Goal: Find specific page/section: Find specific page/section

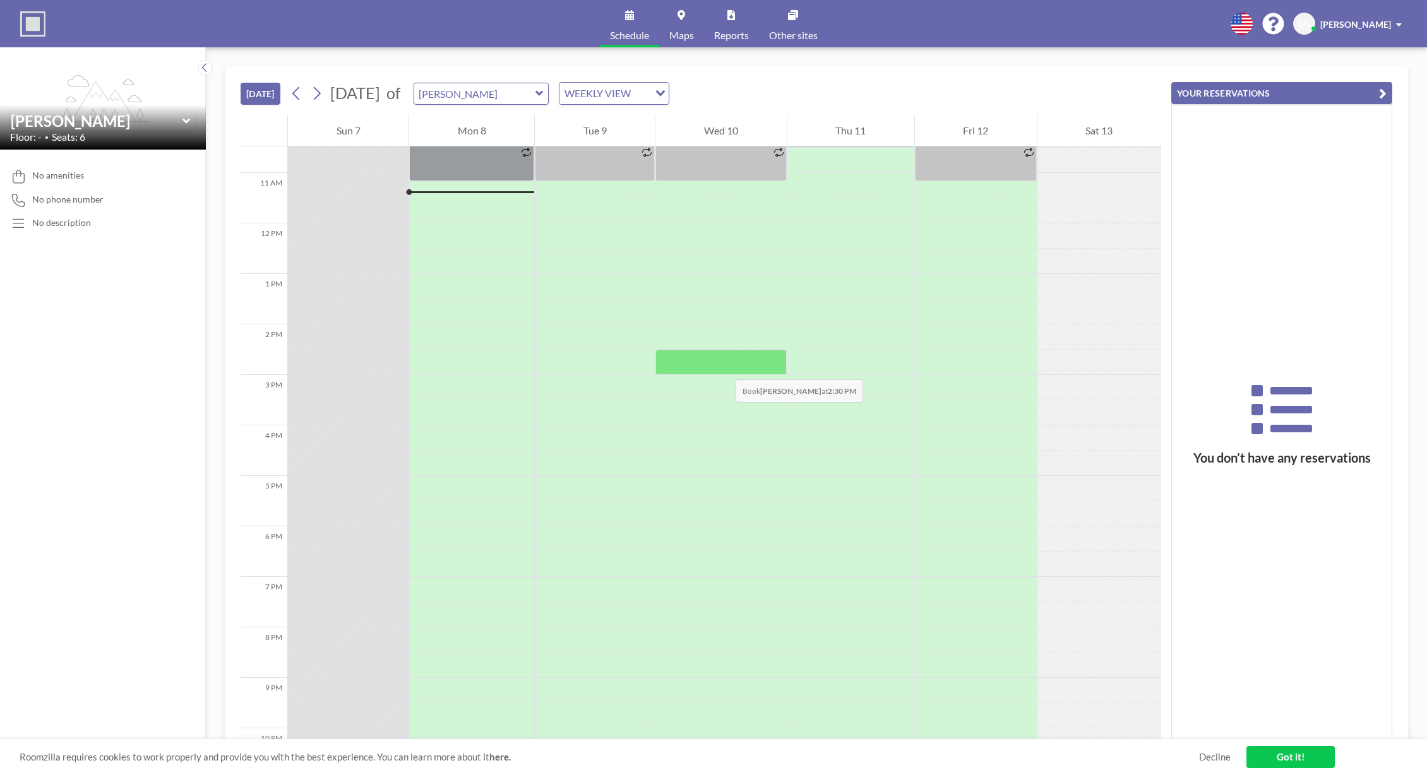
scroll to position [530, 0]
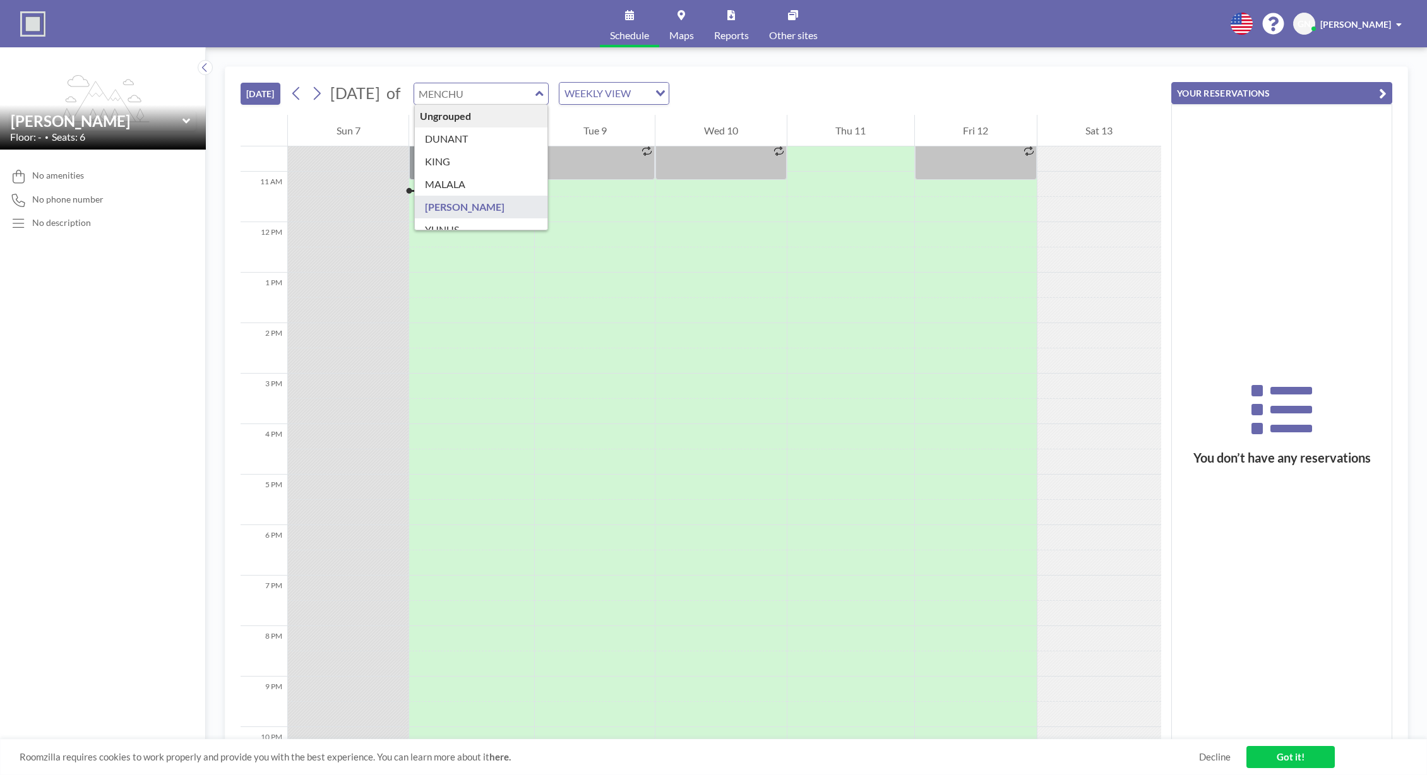
click at [535, 94] on input "text" at bounding box center [474, 93] width 121 height 21
type input "KING"
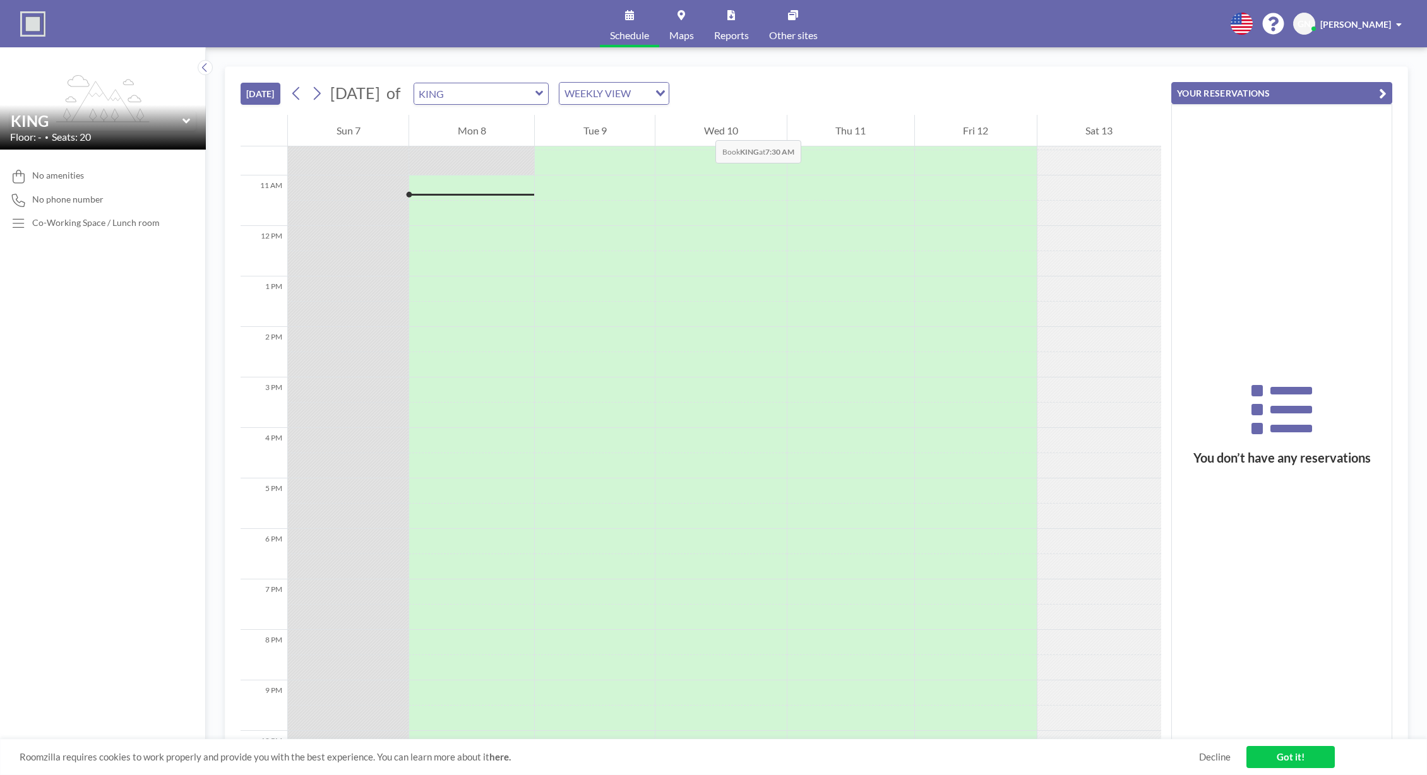
scroll to position [530, 0]
click at [316, 98] on icon at bounding box center [317, 93] width 12 height 19
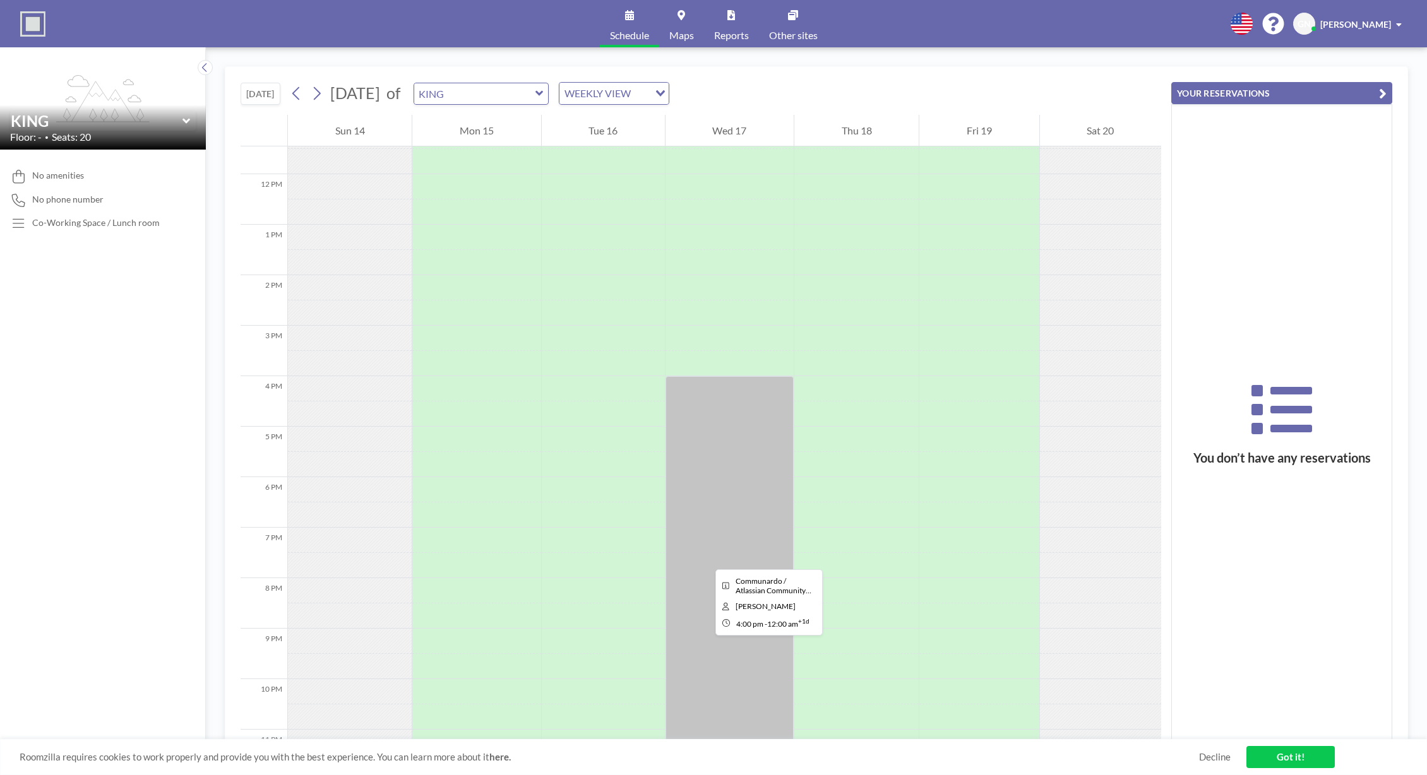
scroll to position [569, 0]
click at [701, 556] on div at bounding box center [729, 587] width 128 height 404
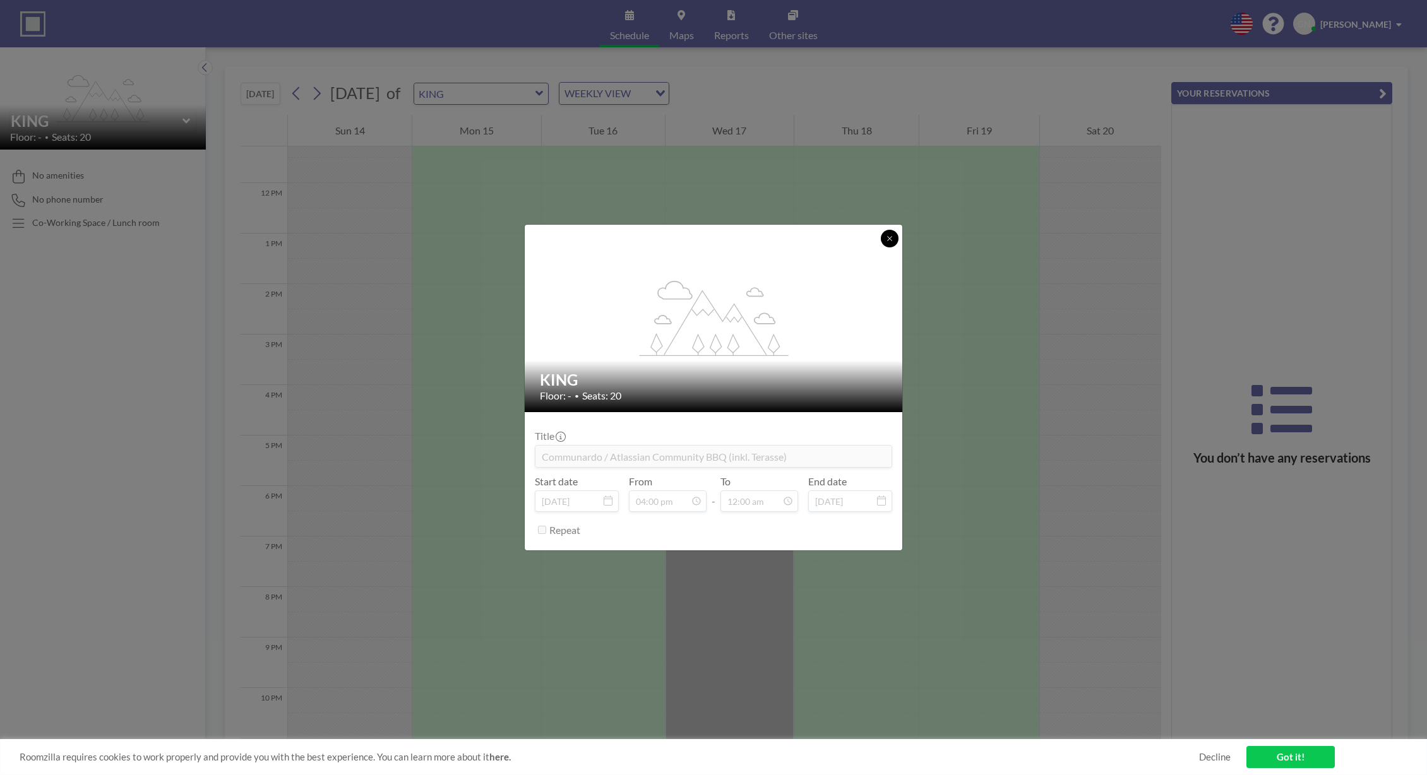
click at [890, 241] on icon at bounding box center [890, 239] width 8 height 8
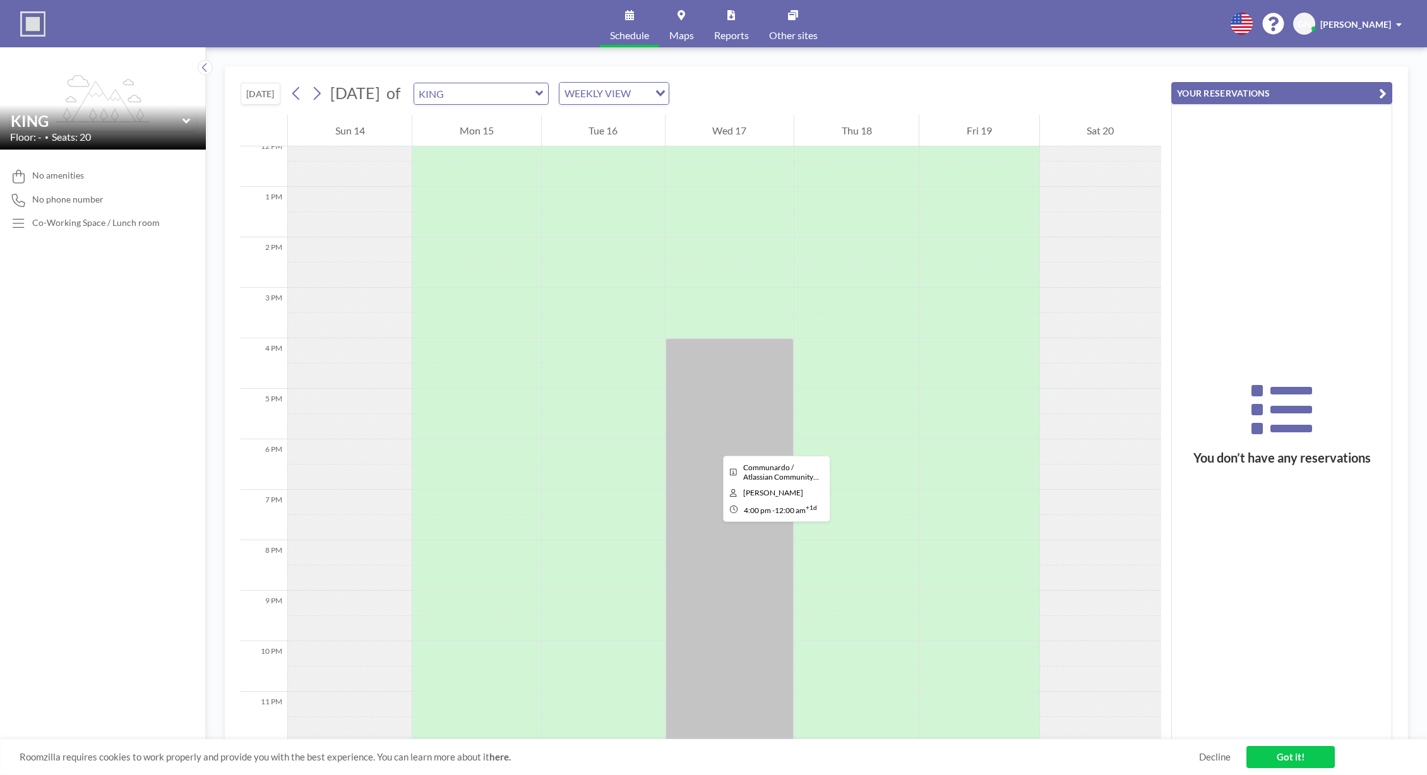
scroll to position [625, 0]
click at [326, 93] on button at bounding box center [317, 93] width 20 height 20
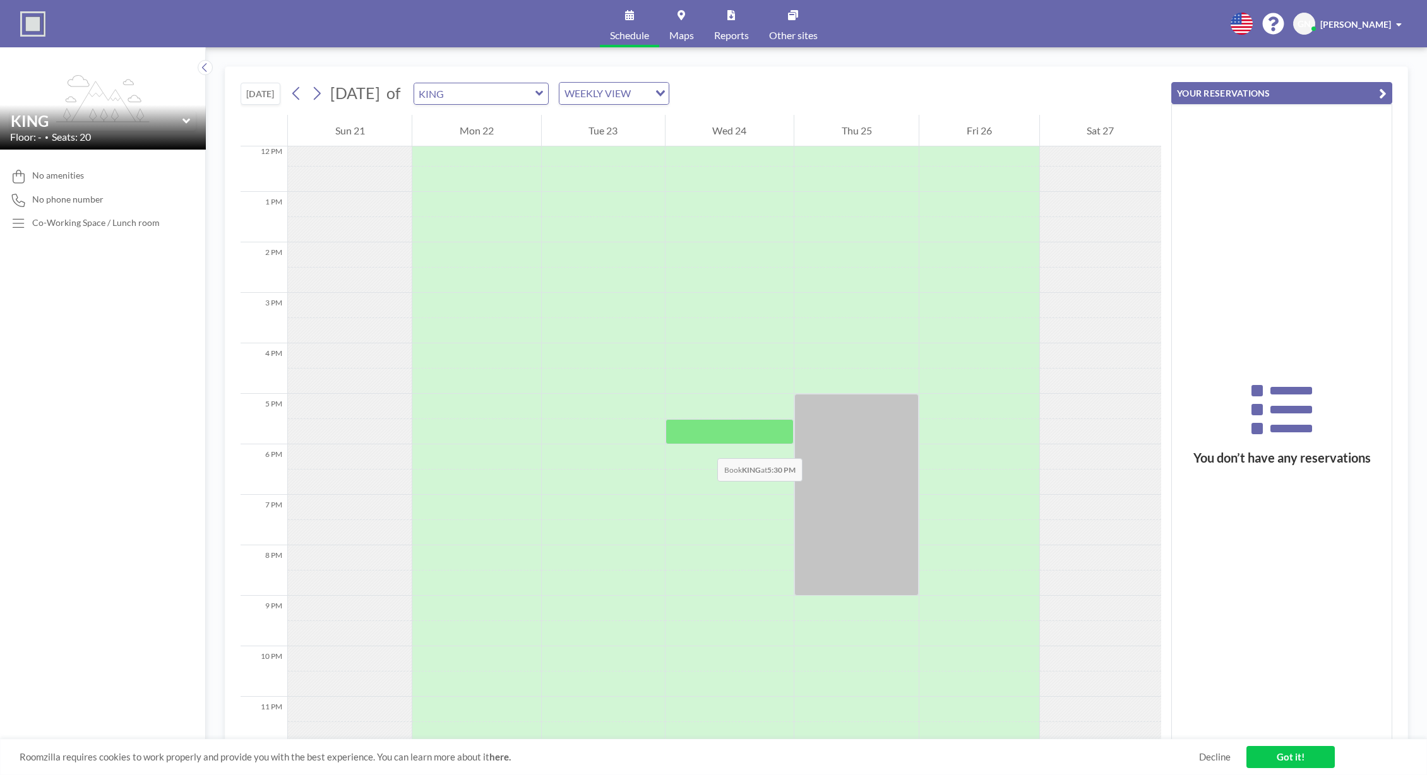
scroll to position [615, 0]
click at [302, 95] on icon at bounding box center [296, 93] width 12 height 19
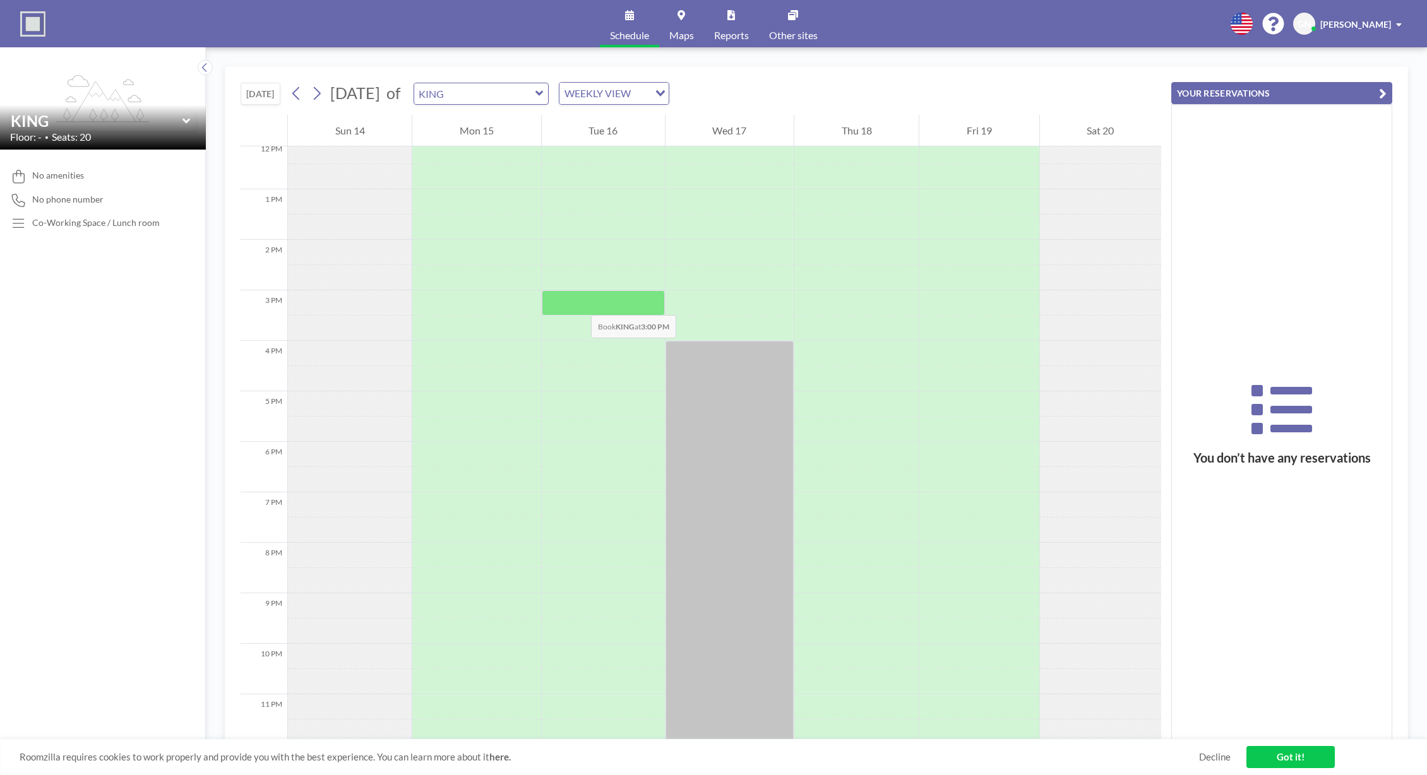
scroll to position [625, 0]
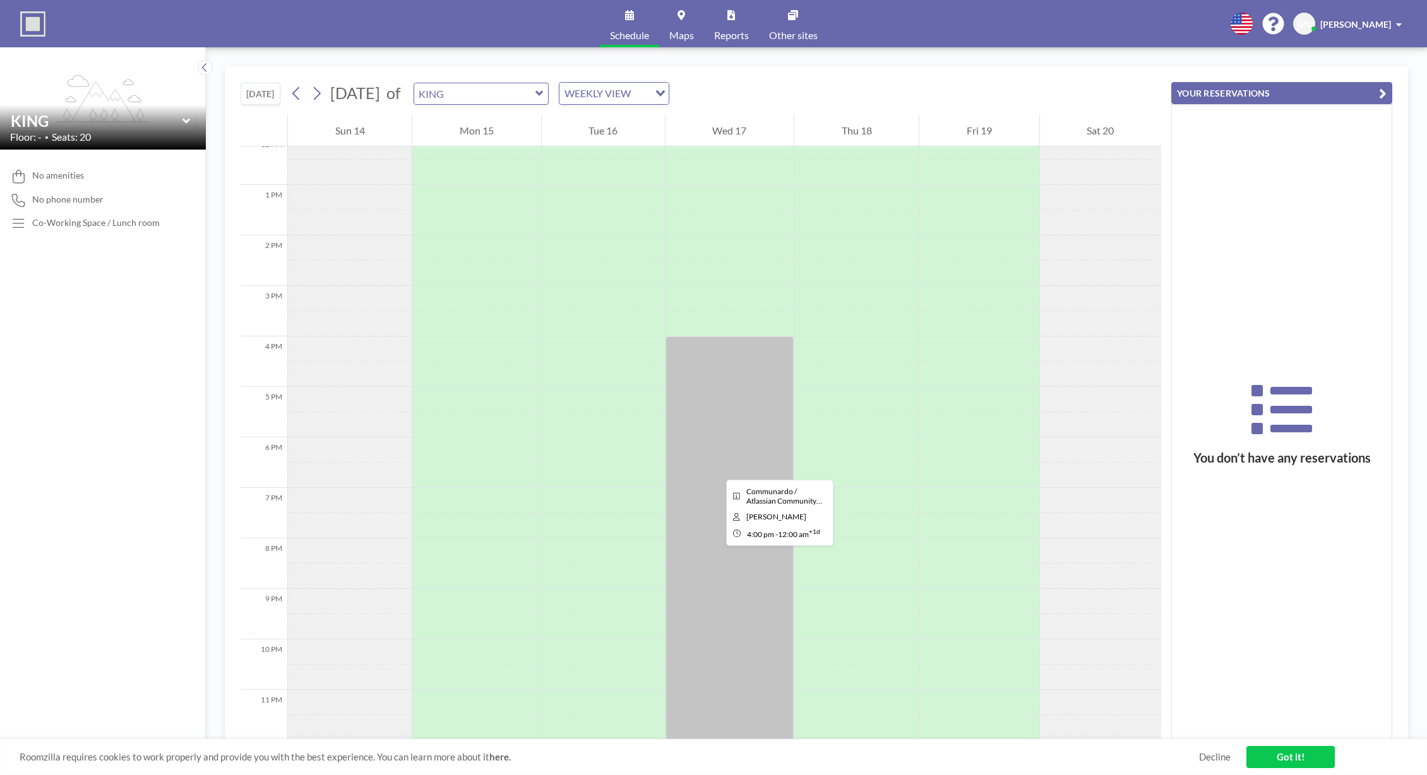
click at [716, 468] on div at bounding box center [729, 538] width 128 height 404
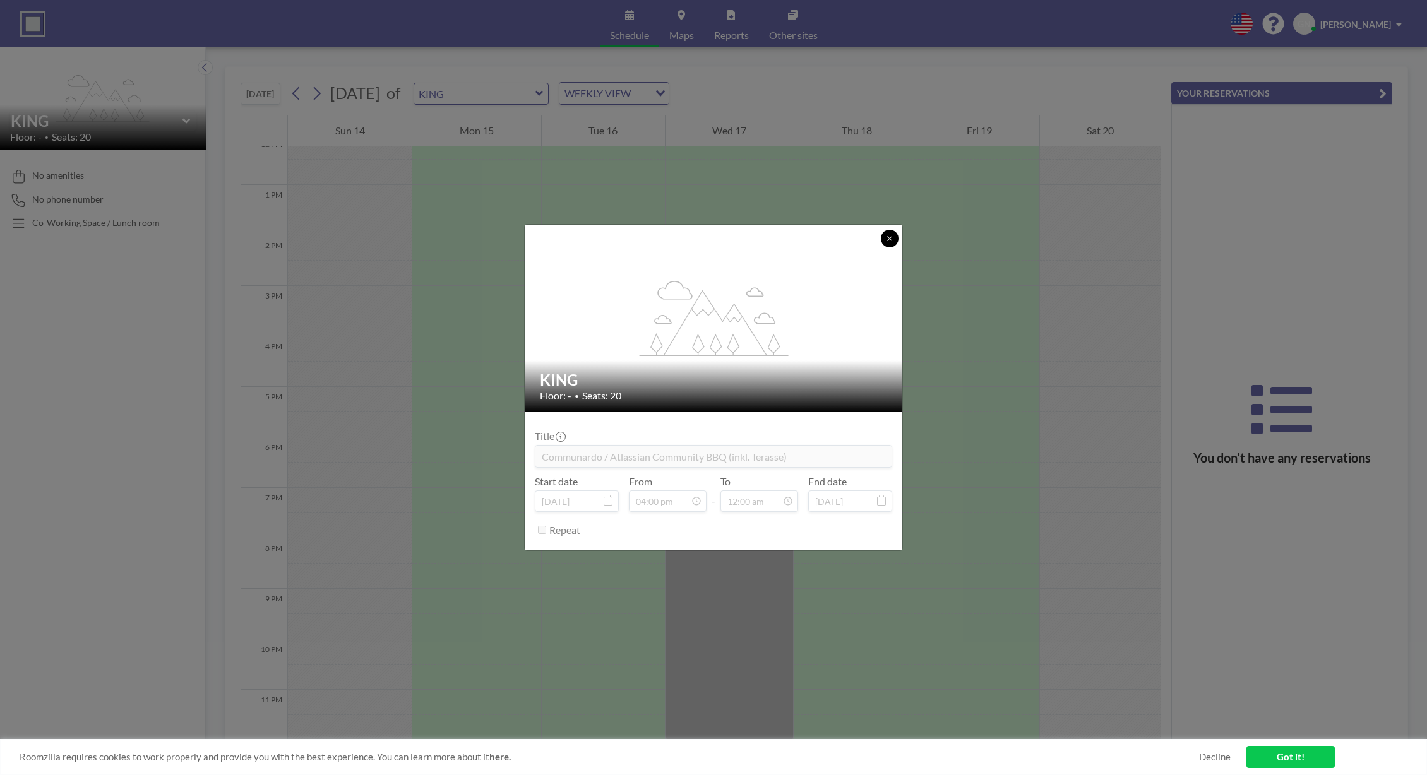
click at [891, 243] on button at bounding box center [890, 239] width 18 height 18
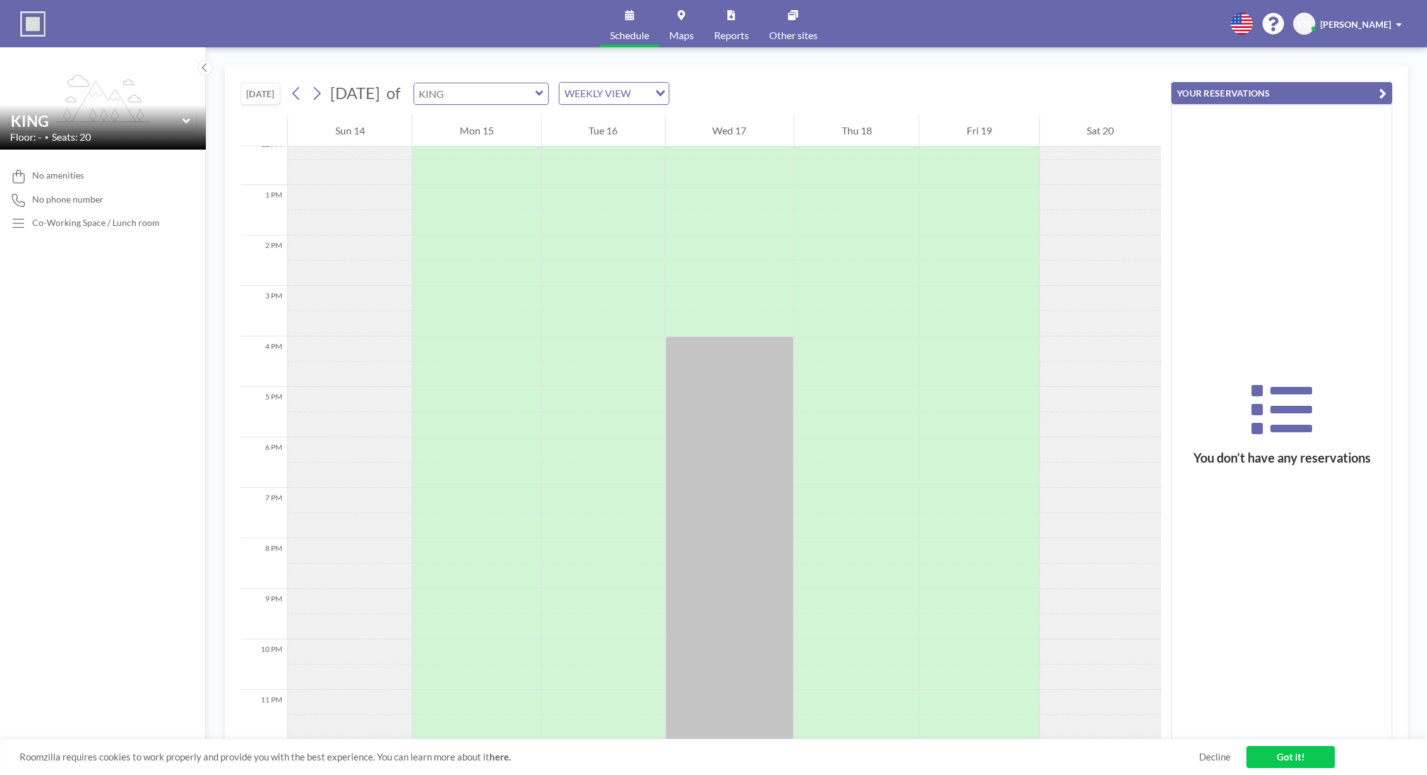
click at [513, 95] on input "text" at bounding box center [474, 93] width 121 height 21
type input "YUNUS"
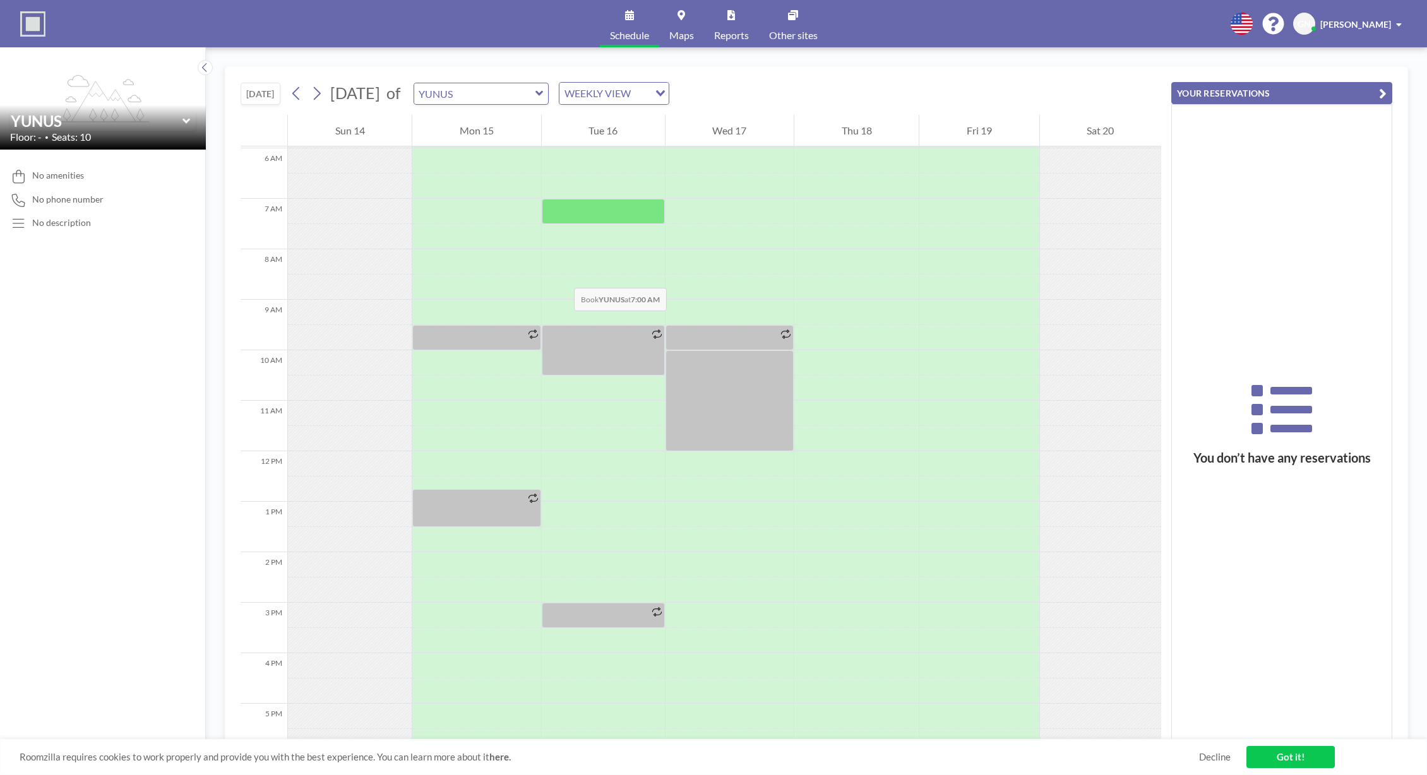
scroll to position [379, 0]
